Goal: Transaction & Acquisition: Purchase product/service

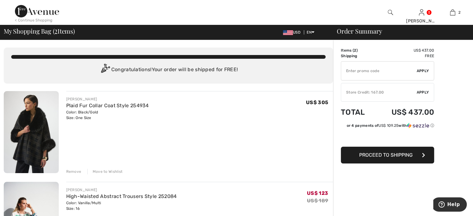
click at [34, 22] on div "< Continue Shopping" at bounding box center [34, 20] width 38 height 6
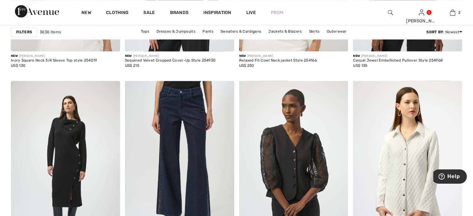
scroll to position [1065, 0]
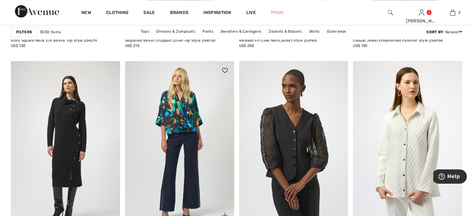
click at [181, 138] on img at bounding box center [179, 143] width 109 height 164
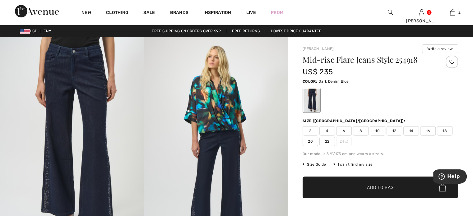
click at [426, 128] on span "16" at bounding box center [428, 130] width 16 height 9
click at [385, 182] on span "✔ Added to Bag Add to Bag" at bounding box center [381, 188] width 156 height 22
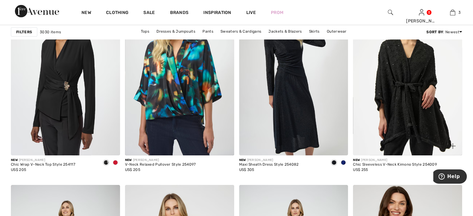
scroll to position [1974, 0]
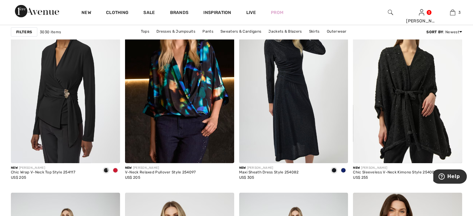
click at [205, 91] on img at bounding box center [179, 82] width 109 height 164
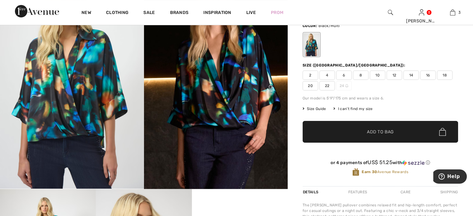
scroll to position [62, 0]
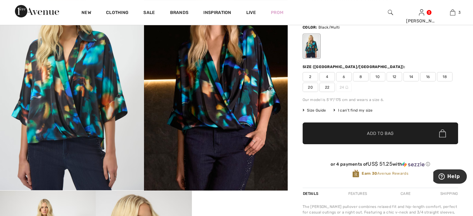
click at [314, 108] on span "Size Guide" at bounding box center [314, 111] width 23 height 6
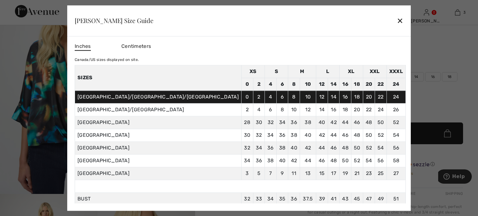
click at [397, 23] on div "✕" at bounding box center [400, 20] width 7 height 13
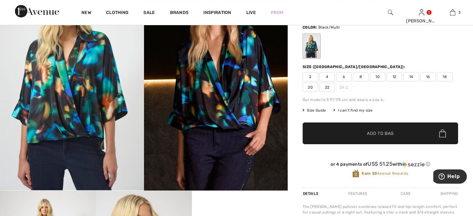
click at [409, 77] on span "14" at bounding box center [412, 76] width 16 height 9
click at [376, 123] on span "✔ Added to Bag Add to Bag" at bounding box center [381, 134] width 156 height 22
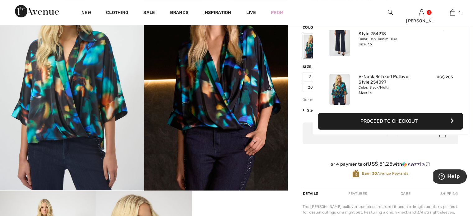
scroll to position [116, 0]
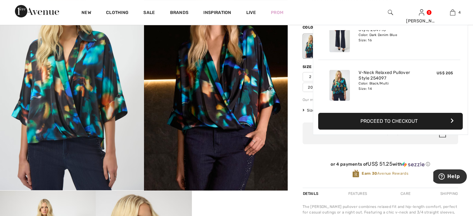
click at [375, 125] on button "Proceed to Checkout" at bounding box center [390, 121] width 145 height 17
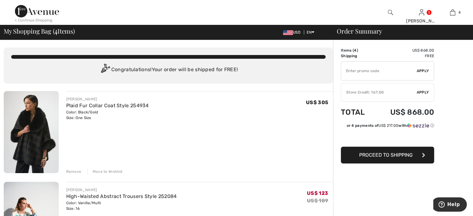
click at [69, 170] on div "Remove" at bounding box center [73, 172] width 15 height 6
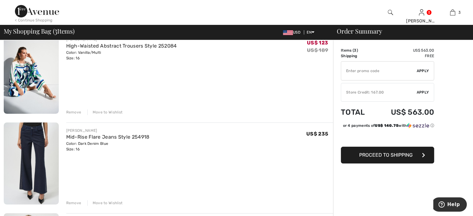
scroll to position [47, 0]
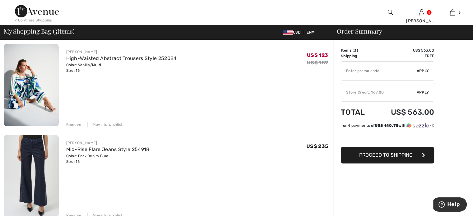
click at [425, 88] on div "✔ Store Credit: 167.00 Apply Remove" at bounding box center [387, 92] width 93 height 19
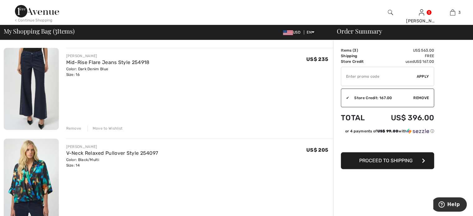
scroll to position [139, 0]
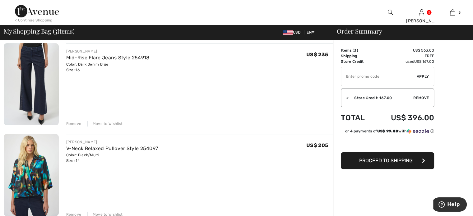
click at [427, 95] on span "Remove" at bounding box center [422, 98] width 16 height 6
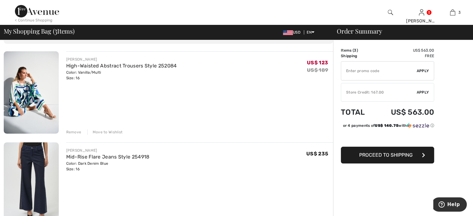
scroll to position [38, 0]
